Goal: Information Seeking & Learning: Learn about a topic

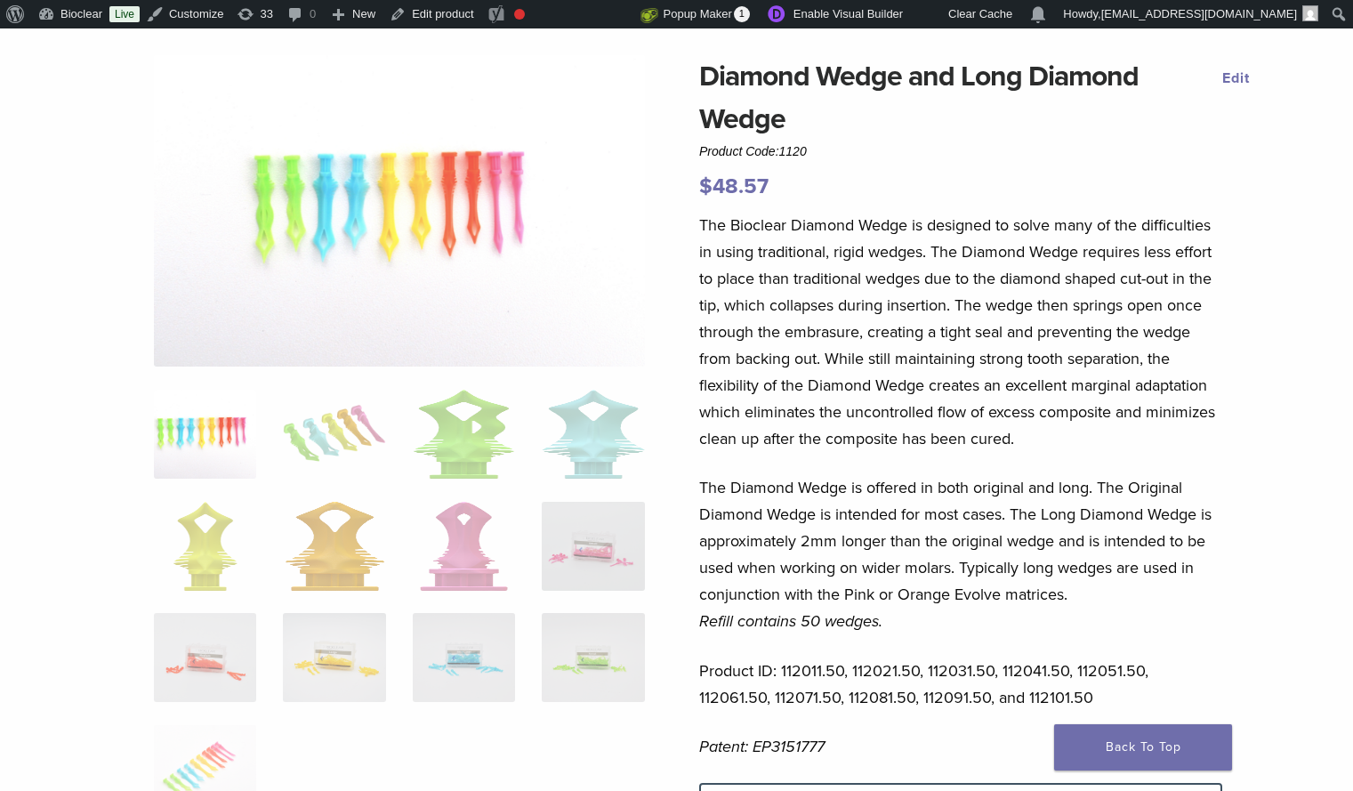
scroll to position [178, 0]
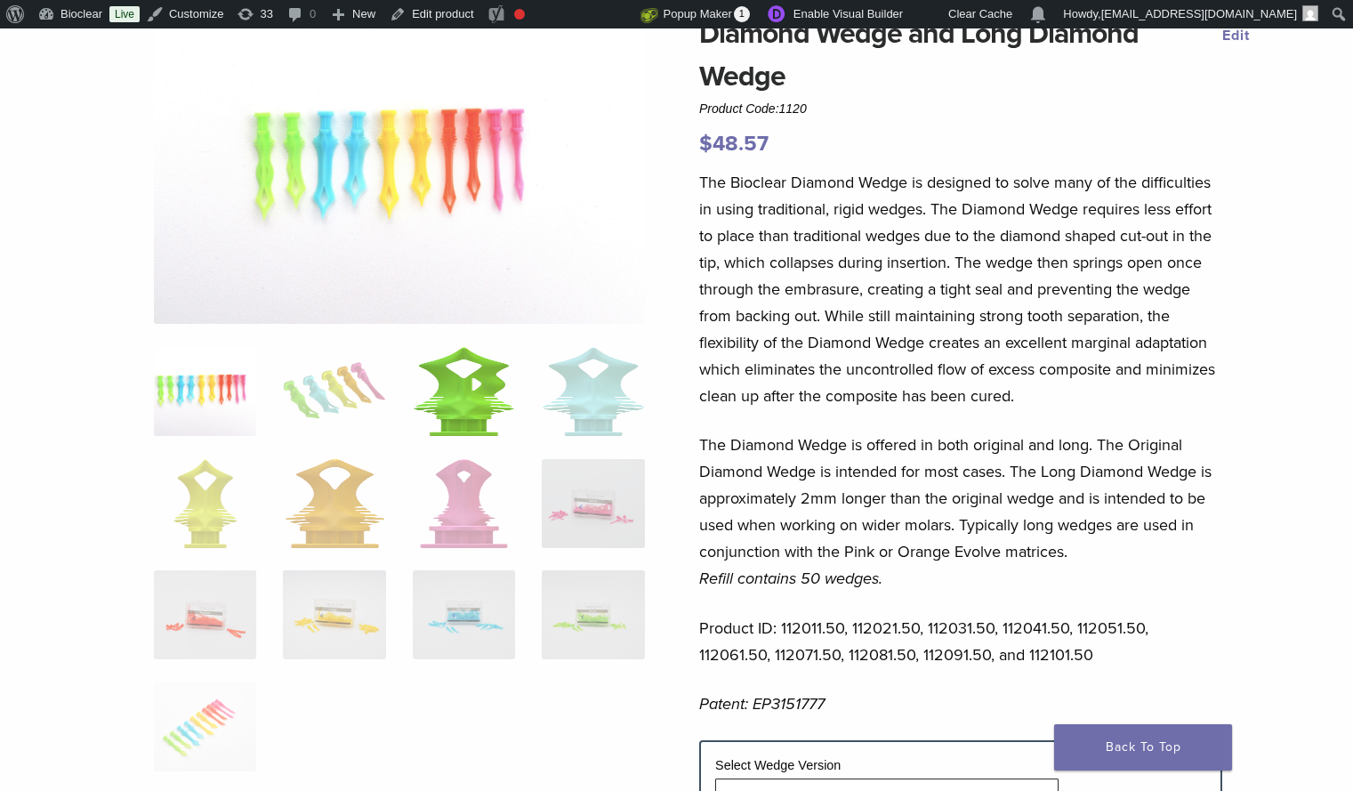
click at [433, 414] on img at bounding box center [464, 391] width 102 height 89
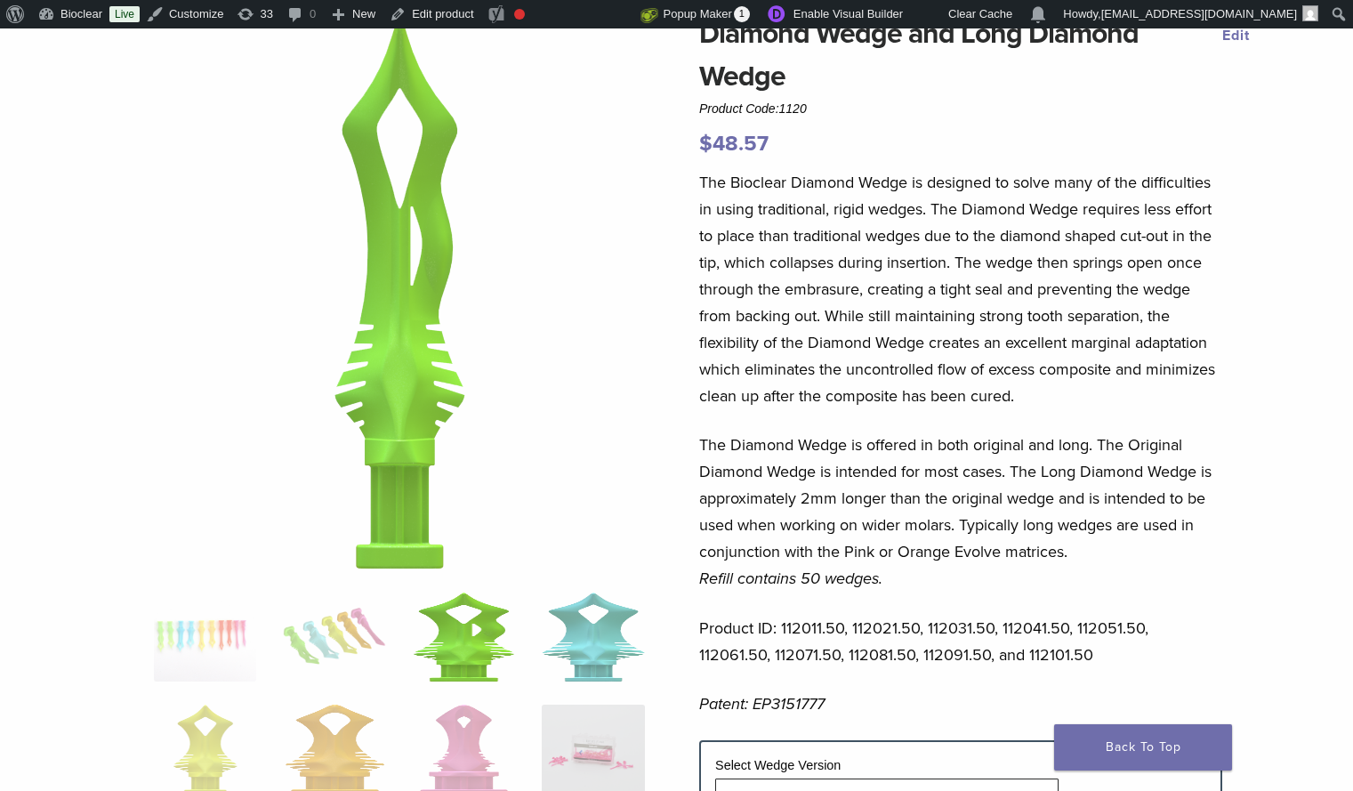
click at [593, 639] on img at bounding box center [593, 636] width 102 height 89
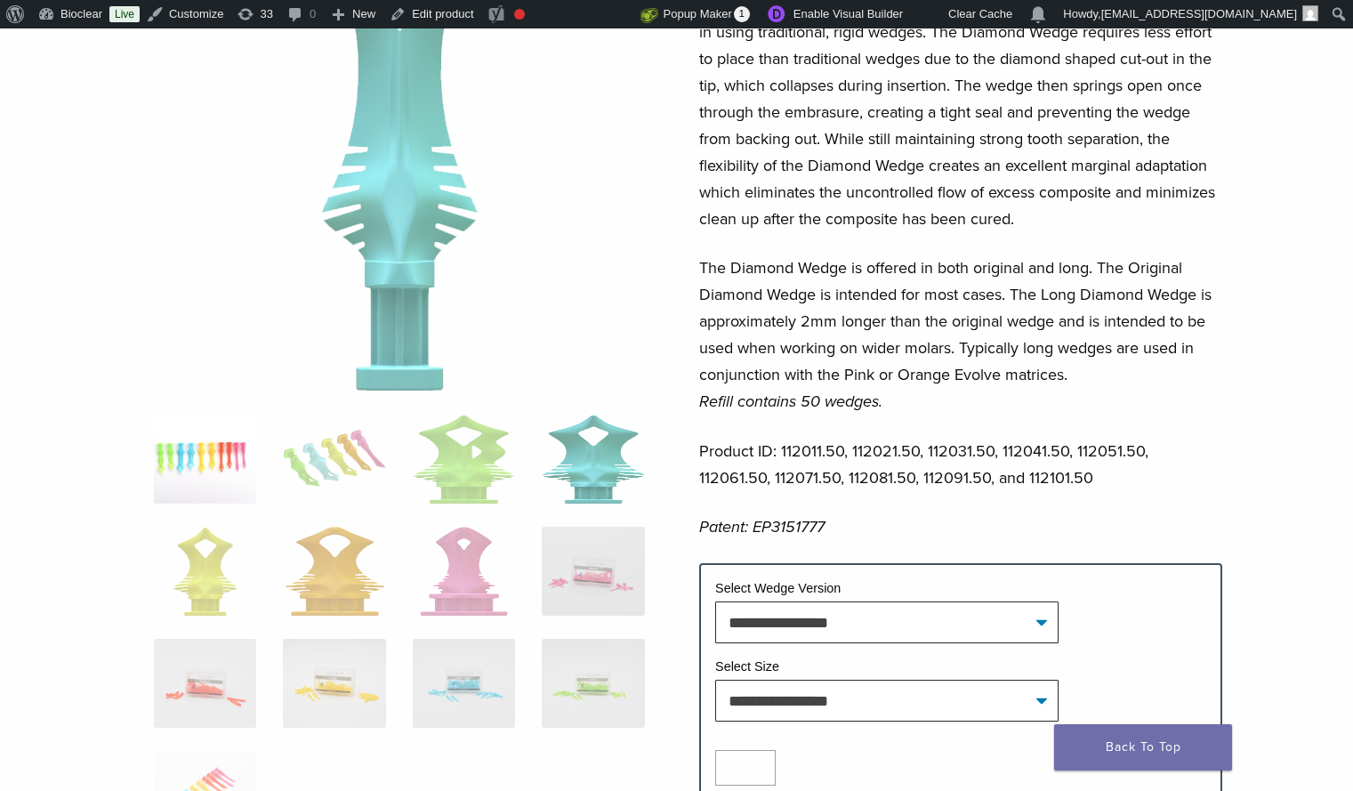
scroll to position [356, 0]
click at [497, 460] on img at bounding box center [464, 458] width 102 height 89
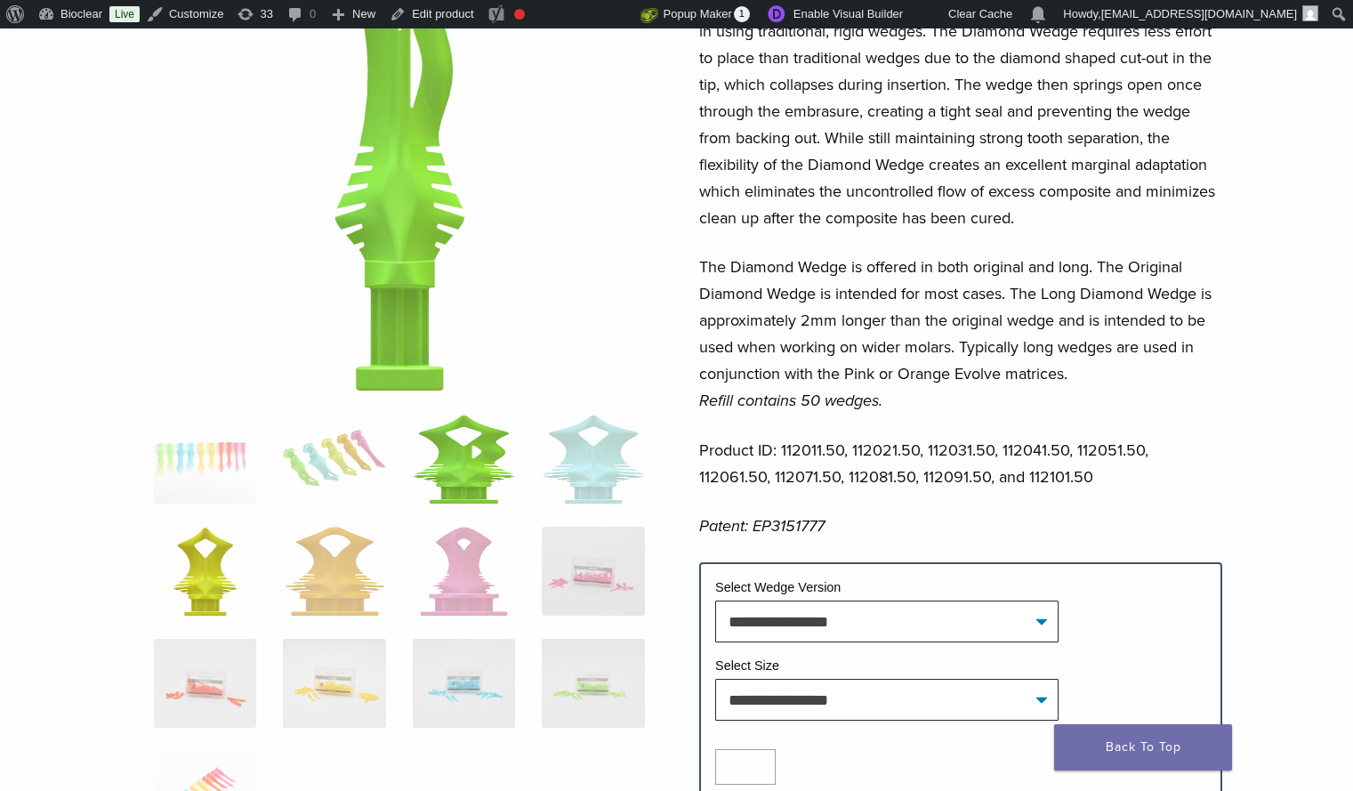
click at [189, 578] on img at bounding box center [205, 571] width 64 height 89
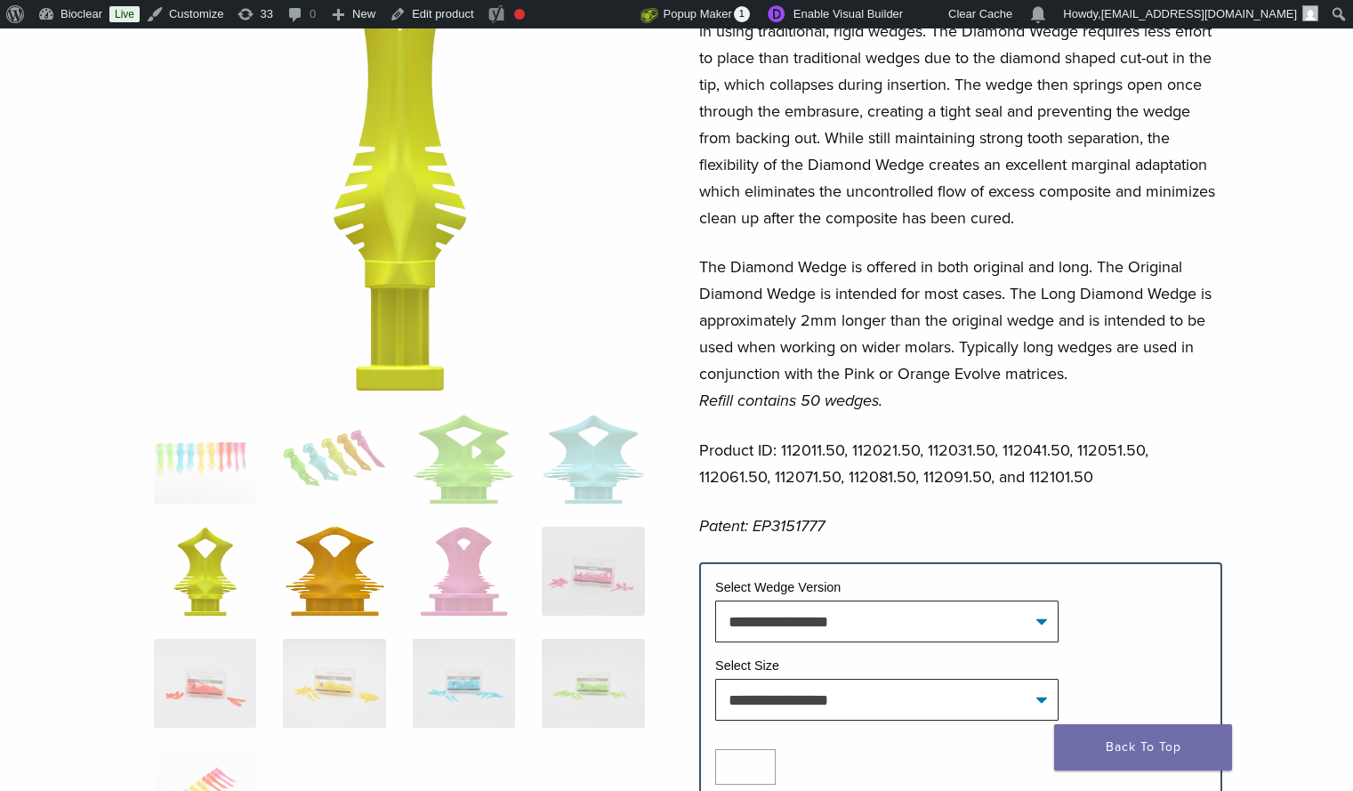
click at [309, 566] on img at bounding box center [335, 571] width 99 height 89
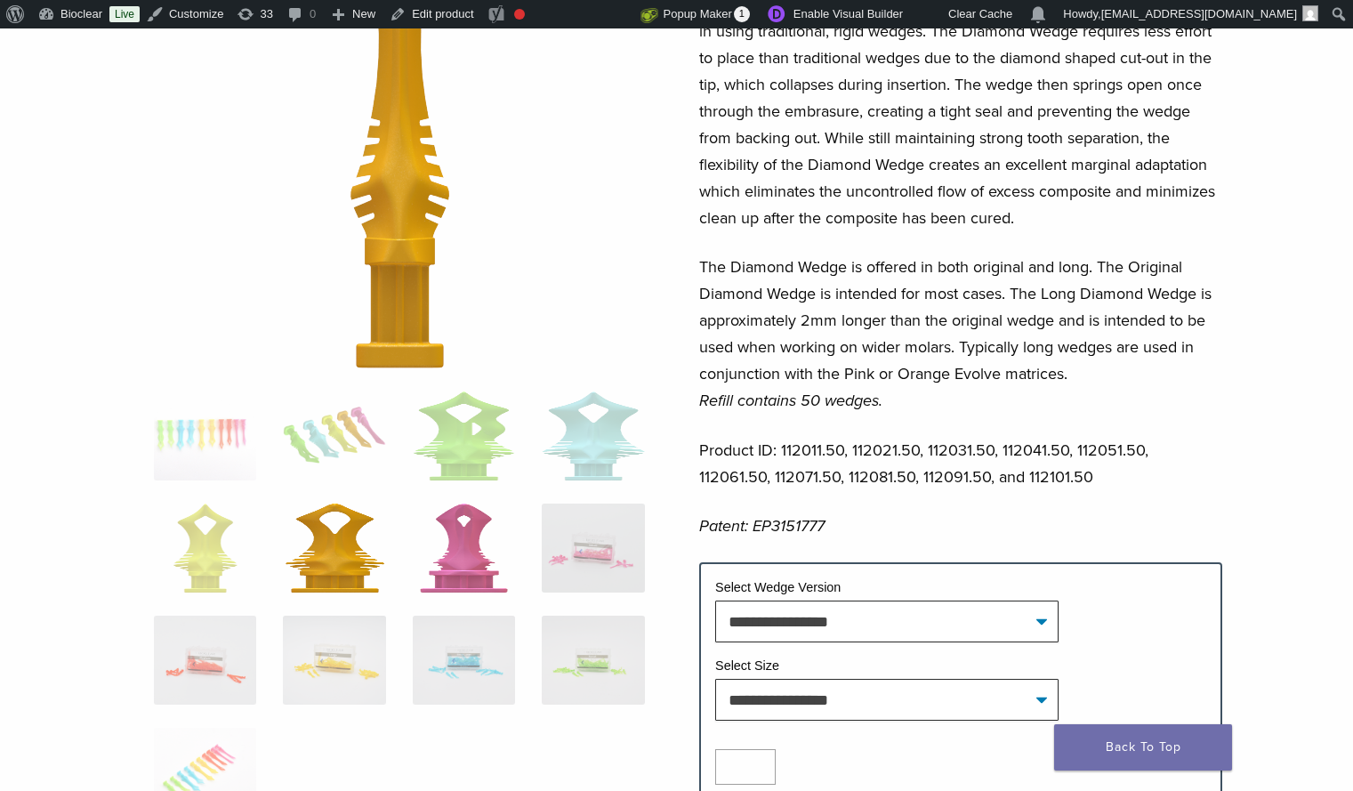
click at [497, 563] on img at bounding box center [464, 547] width 88 height 89
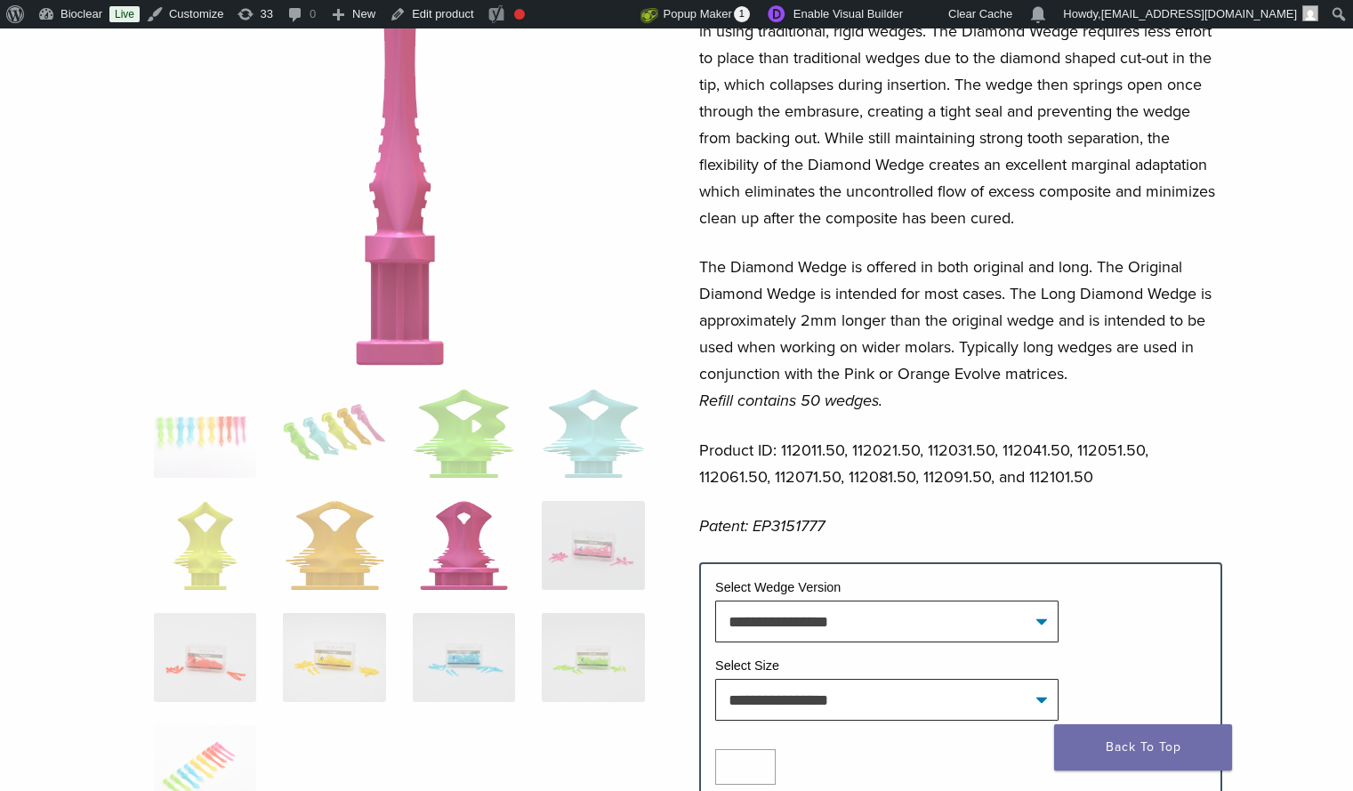
scroll to position [445, 0]
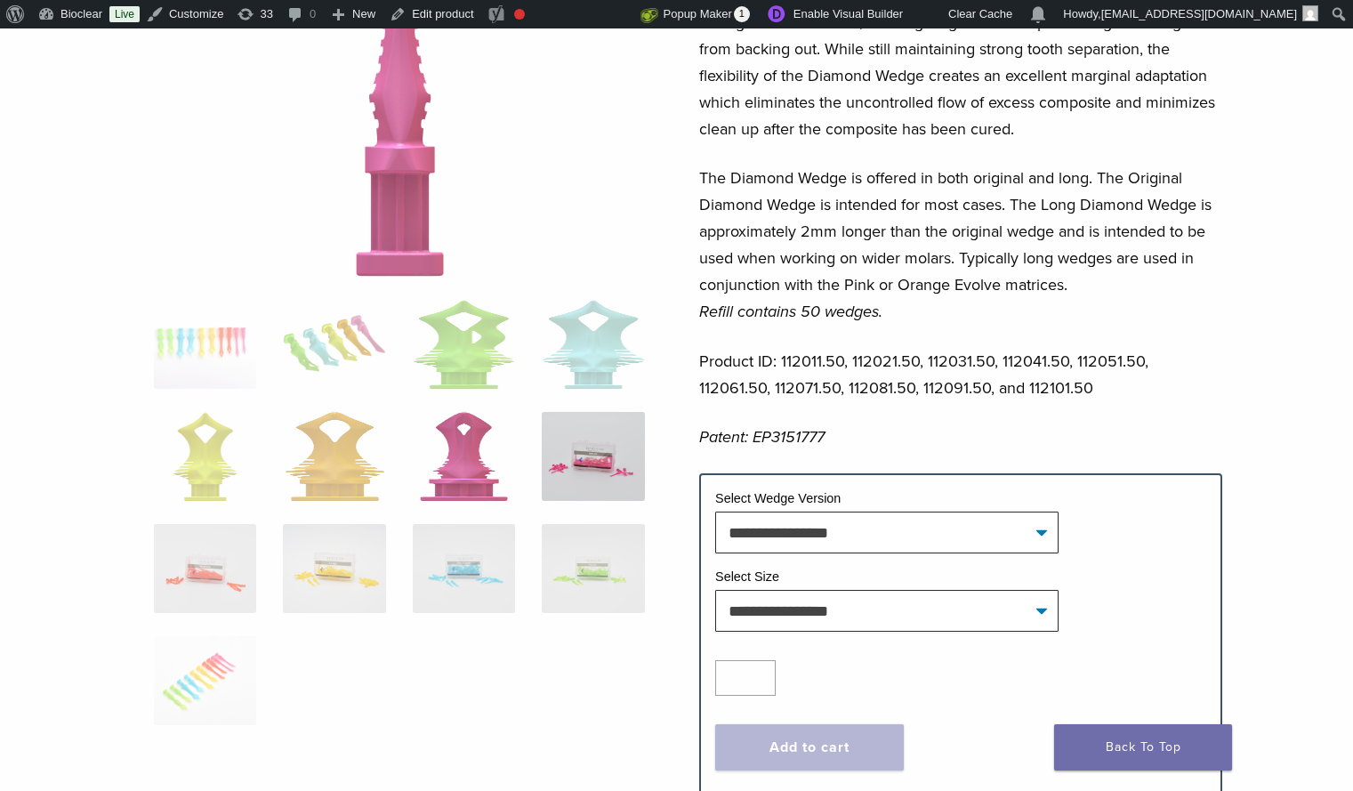
click at [592, 446] on img at bounding box center [593, 456] width 102 height 89
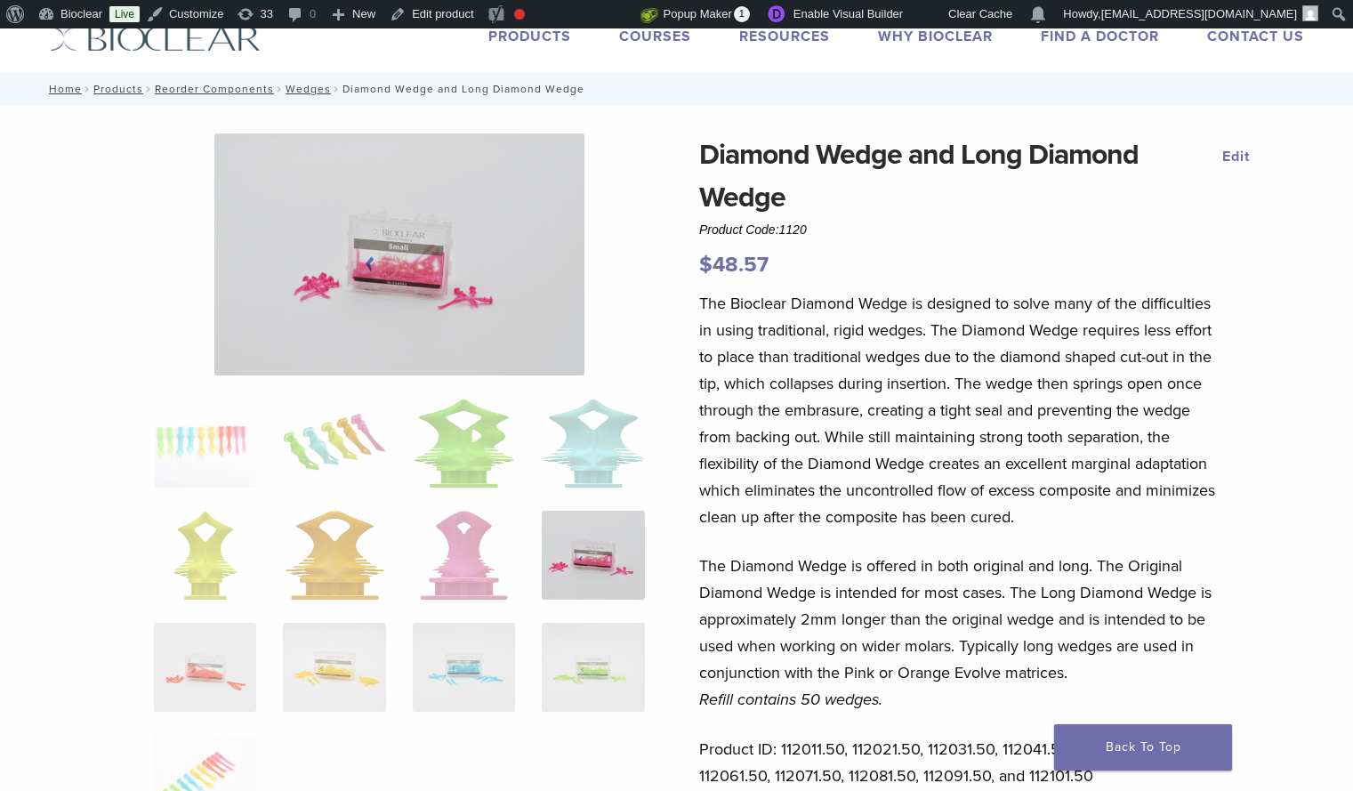
scroll to position [89, 0]
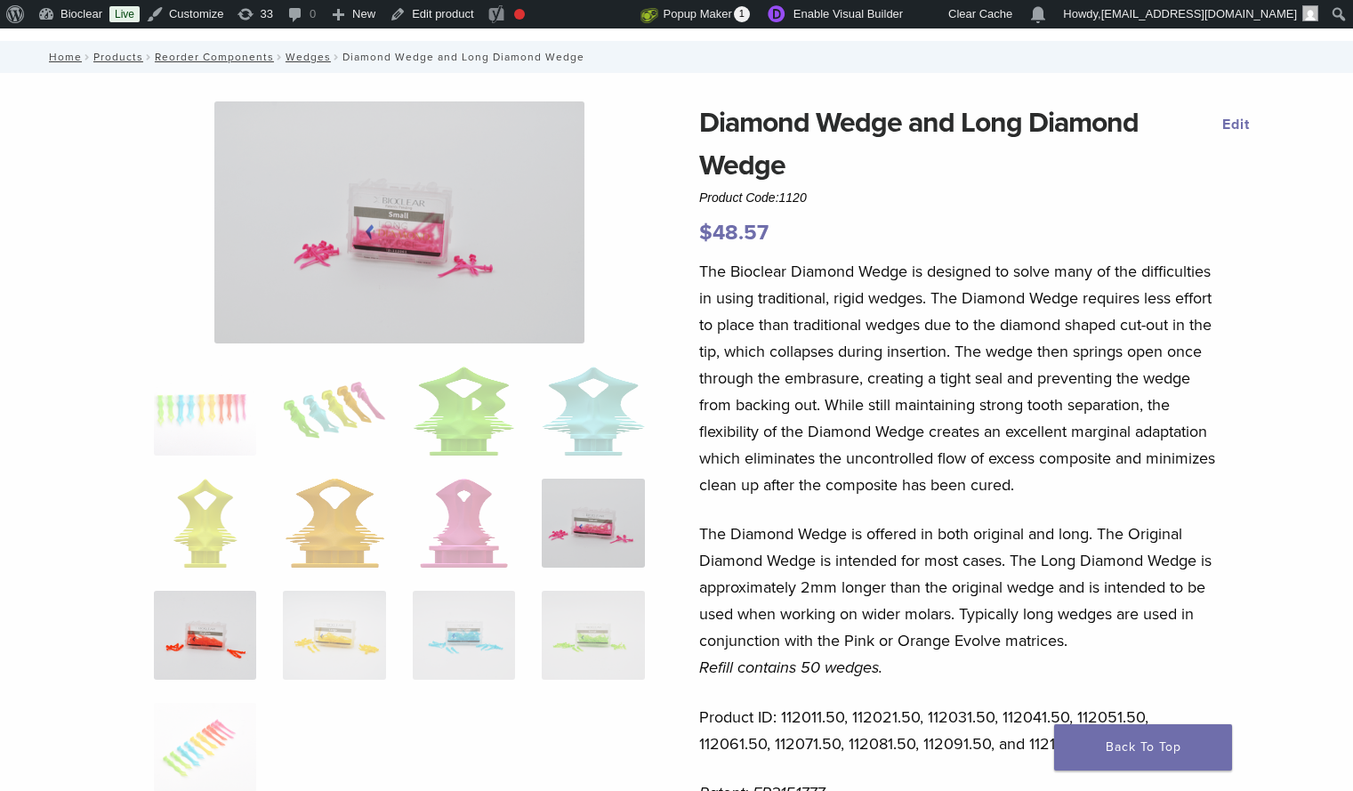
click at [222, 621] on img at bounding box center [205, 635] width 102 height 89
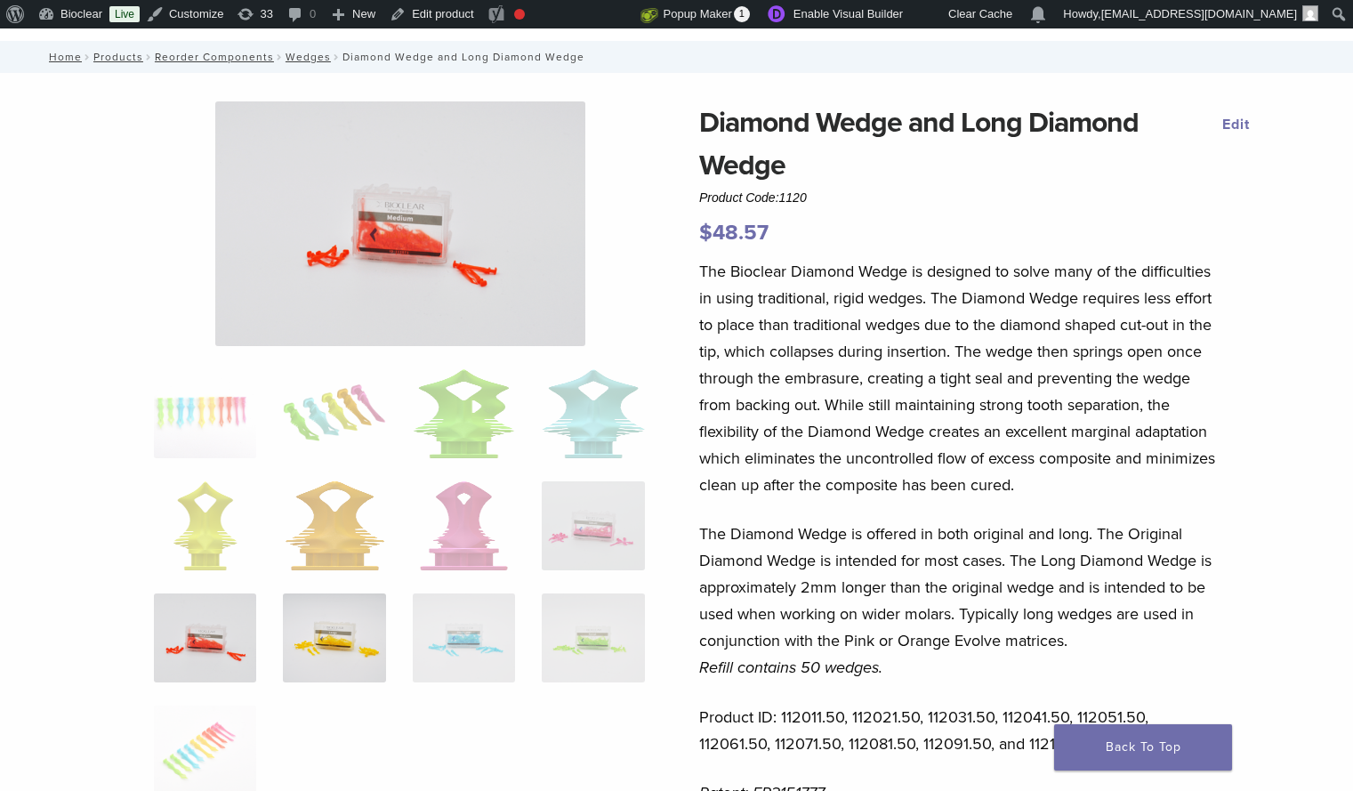
click at [369, 641] on img at bounding box center [334, 637] width 102 height 89
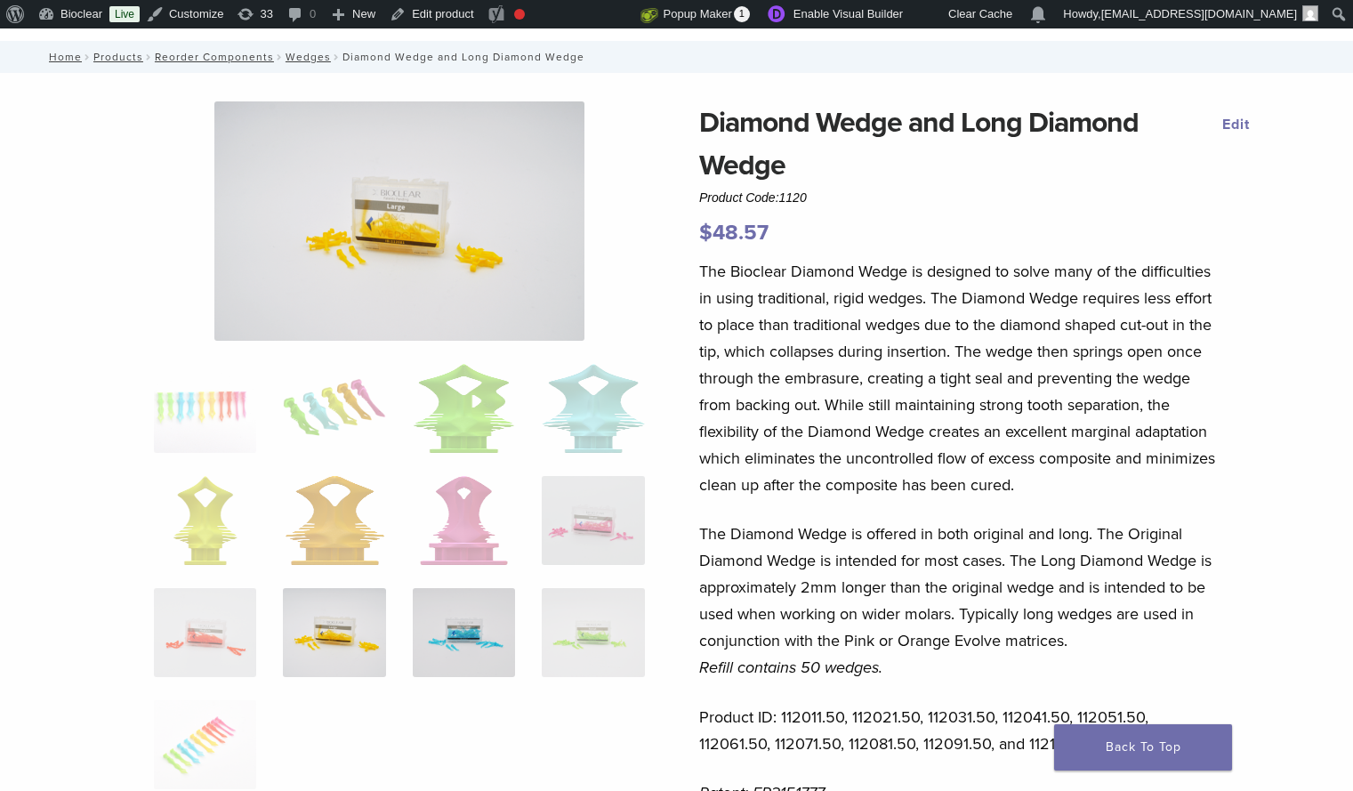
click at [464, 644] on img at bounding box center [464, 632] width 102 height 89
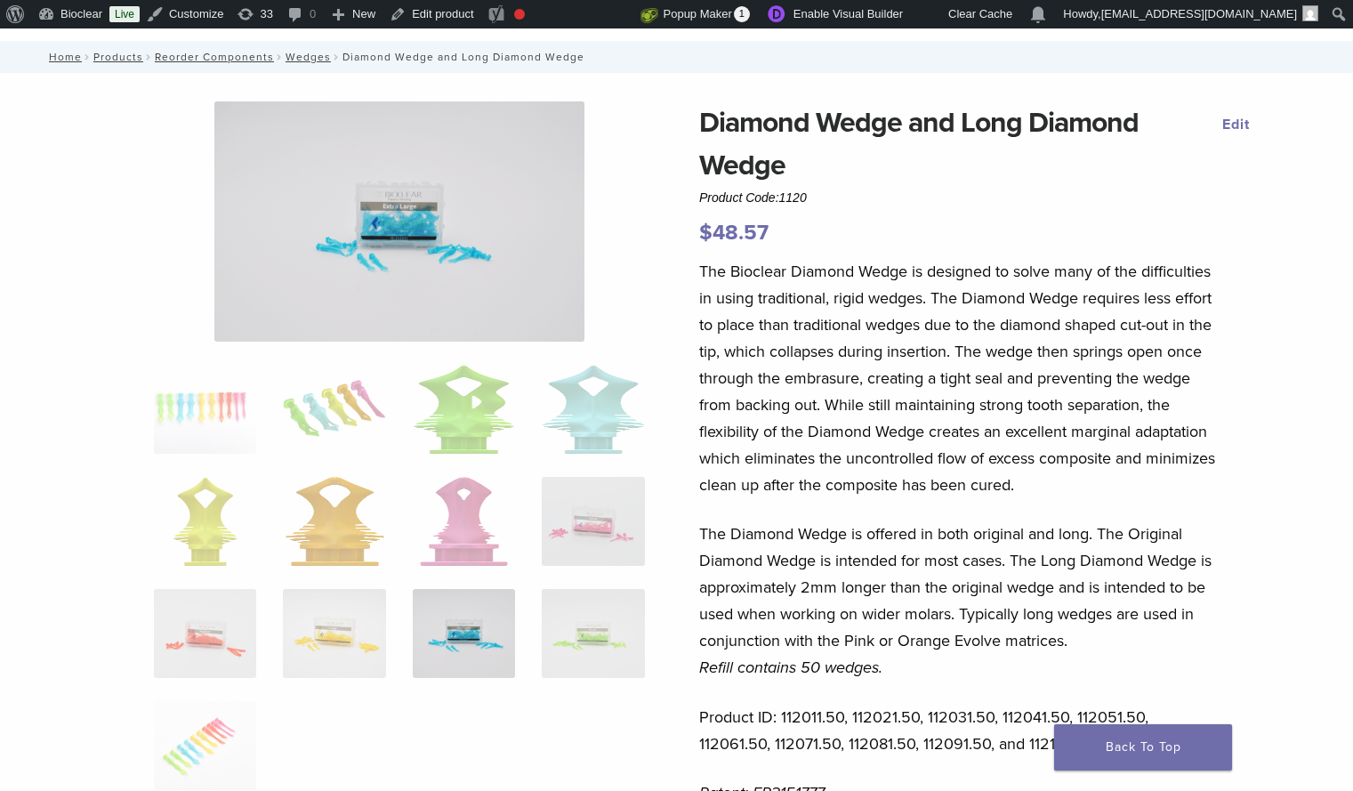
click at [723, 654] on p "The Diamond Wedge is offered in both original and long. The Original Diamond We…" at bounding box center [960, 600] width 523 height 160
click at [621, 648] on img at bounding box center [593, 633] width 102 height 89
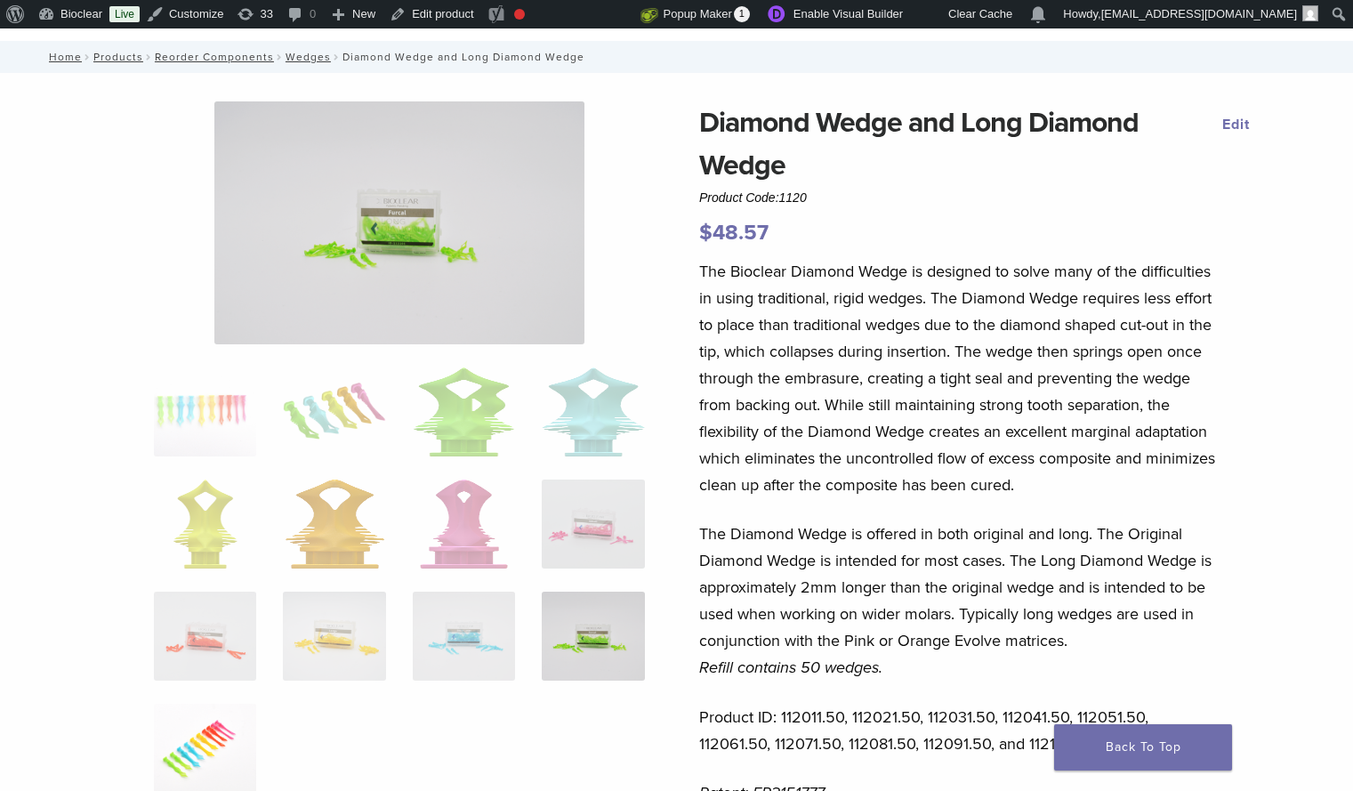
click at [220, 752] on img at bounding box center [205, 748] width 102 height 89
